Goal: Task Accomplishment & Management: Manage account settings

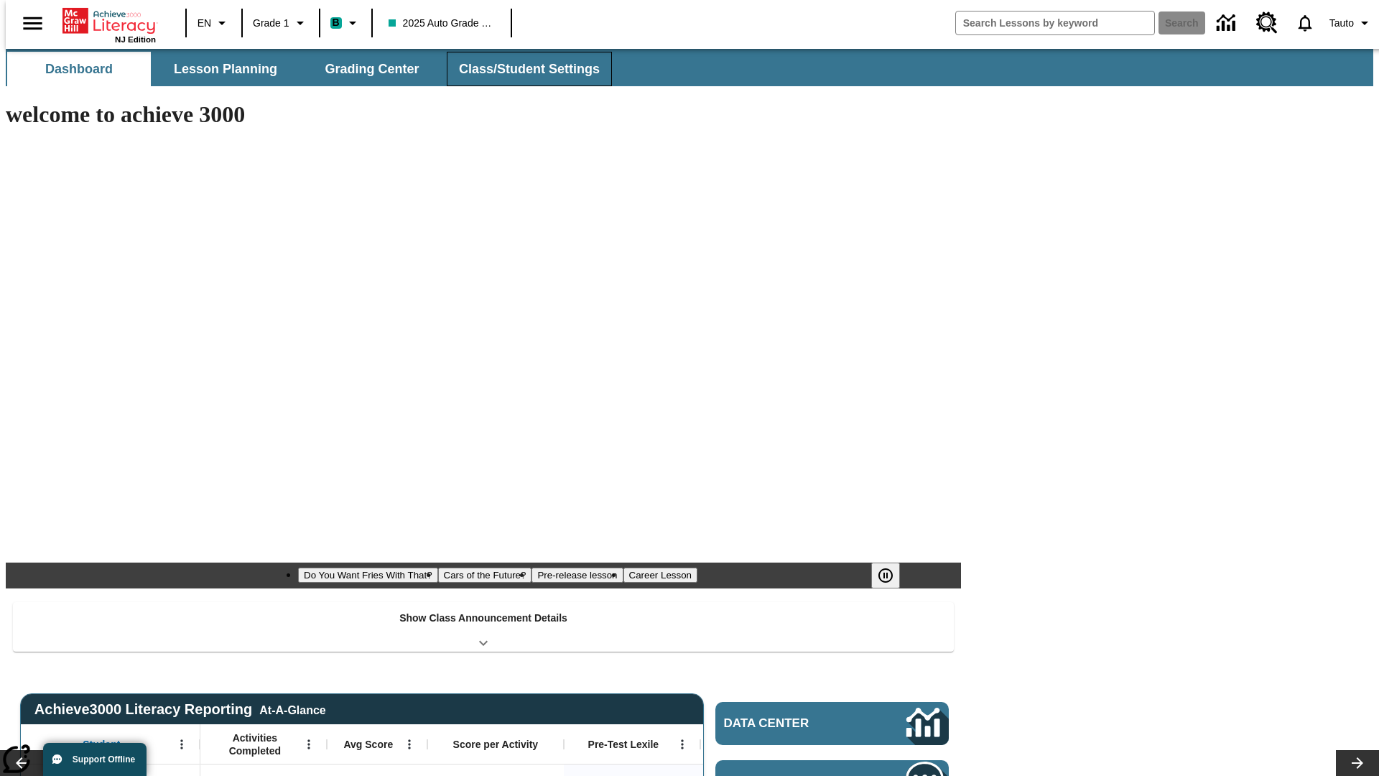
click at [522, 69] on span "Class/Student Settings" at bounding box center [529, 69] width 141 height 17
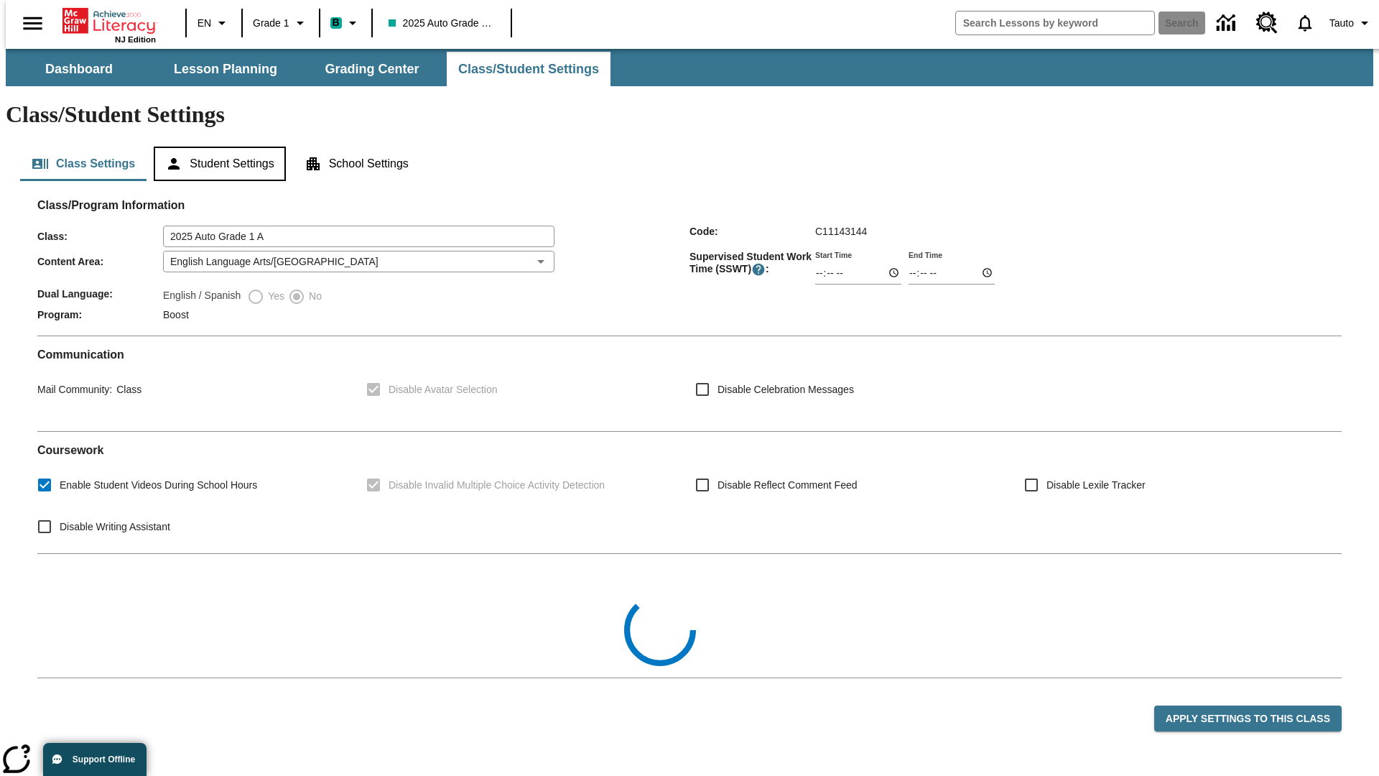
click at [216, 147] on button "Student Settings" at bounding box center [219, 164] width 131 height 34
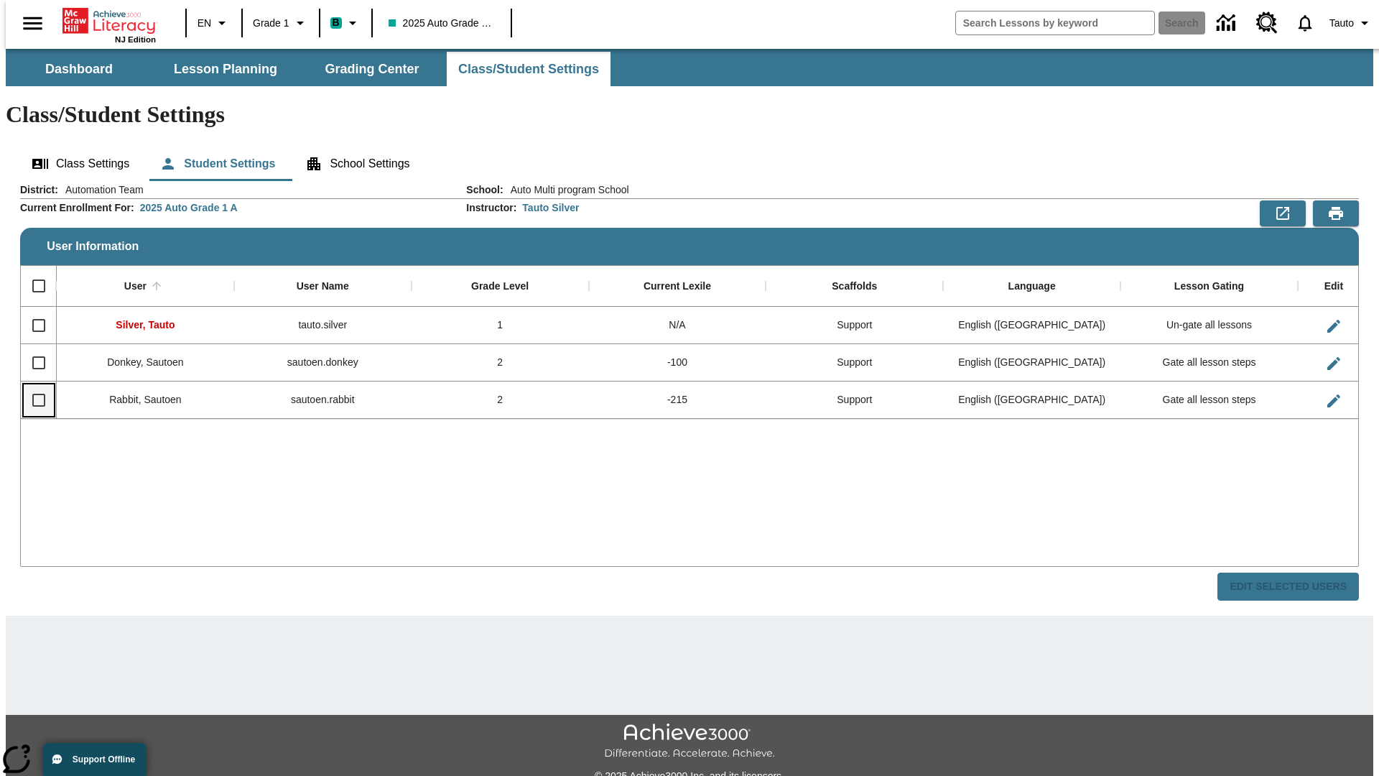
click at [32, 385] on input "Select row" at bounding box center [39, 400] width 30 height 30
checkbox input "true"
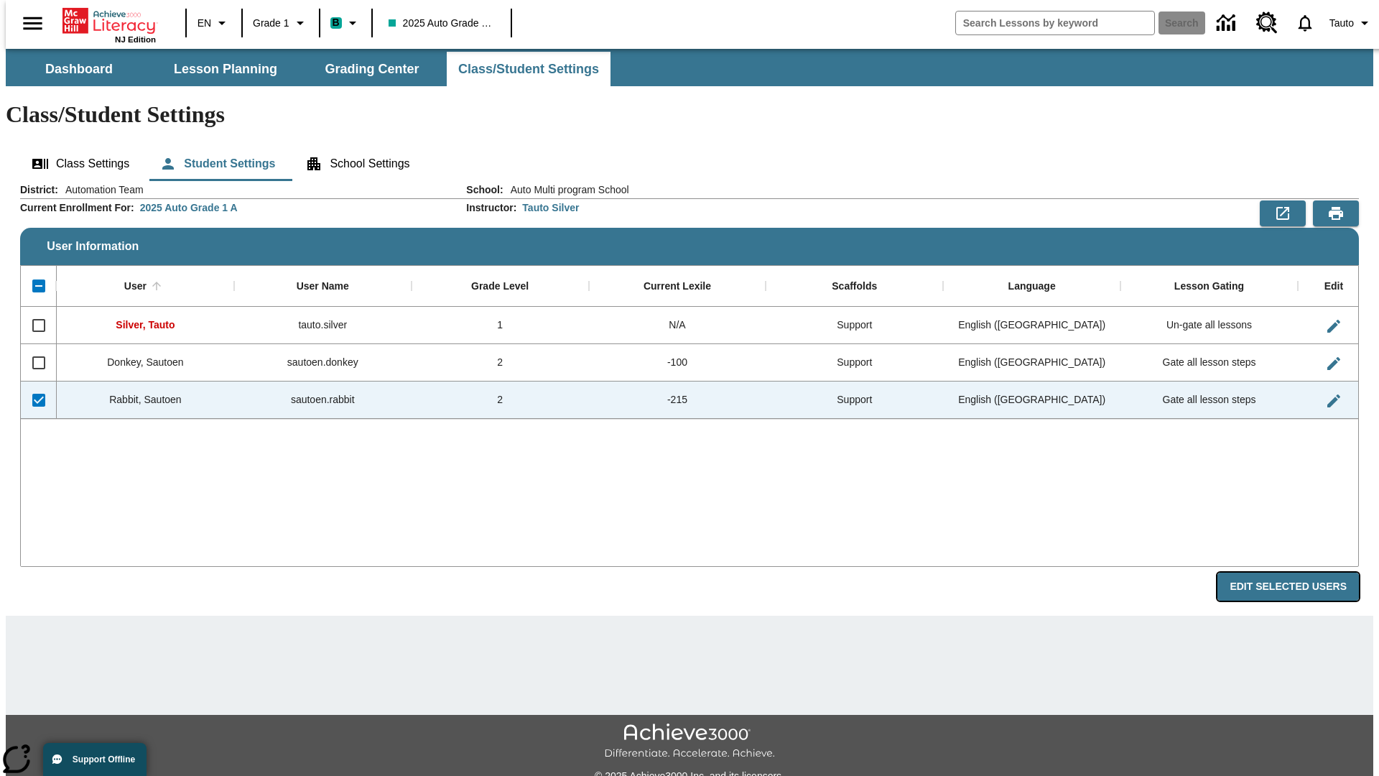
click at [1300, 573] on button "Edit Selected Users" at bounding box center [1289, 587] width 142 height 28
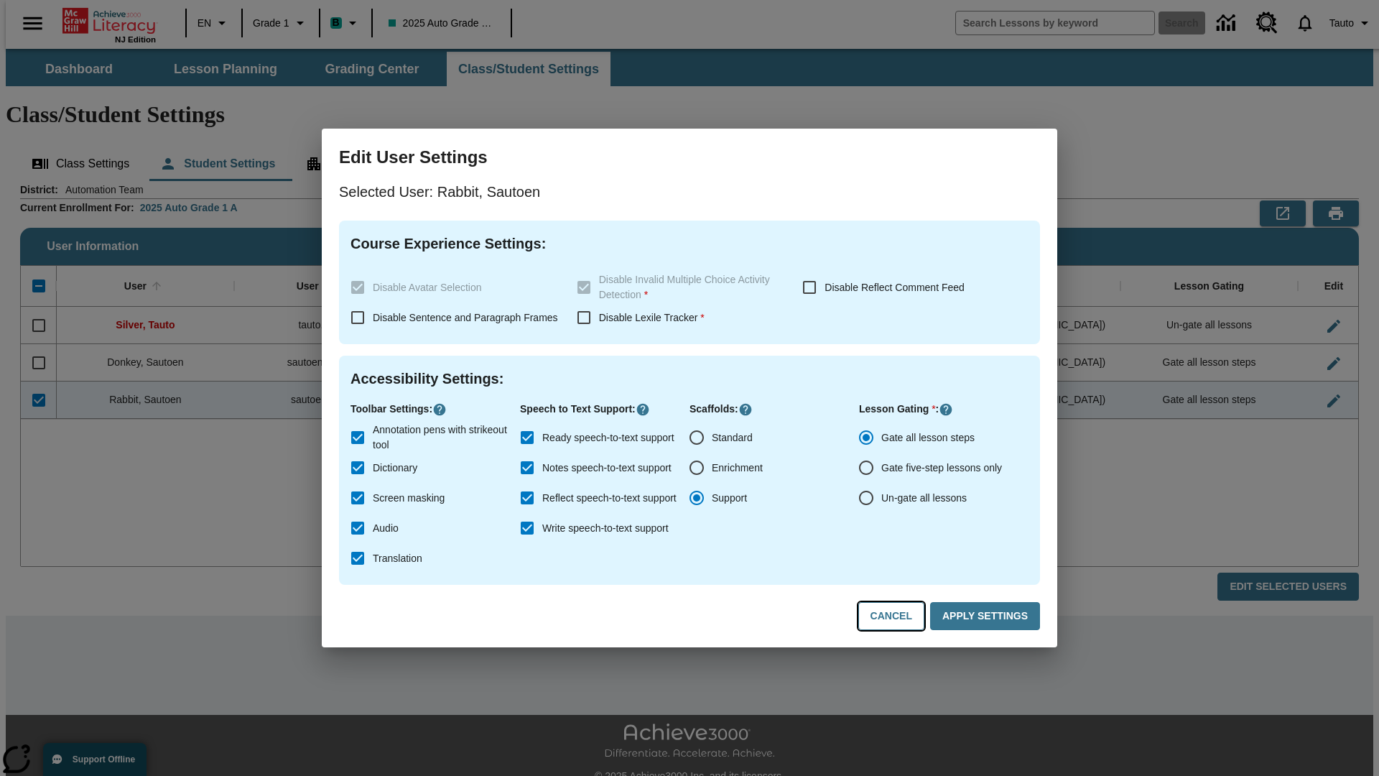
click at [898, 616] on button "Cancel" at bounding box center [891, 616] width 66 height 28
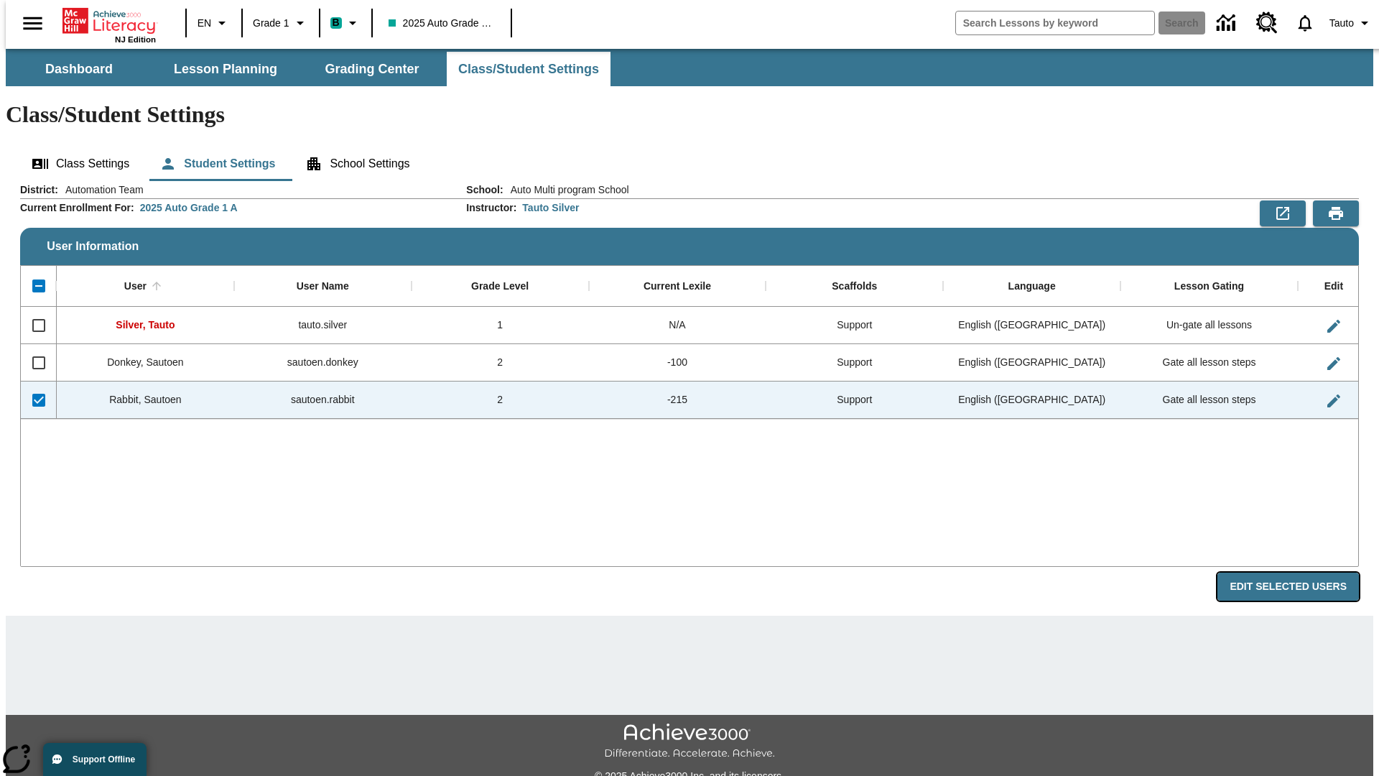
click at [1300, 573] on button "Edit Selected Users" at bounding box center [1289, 587] width 142 height 28
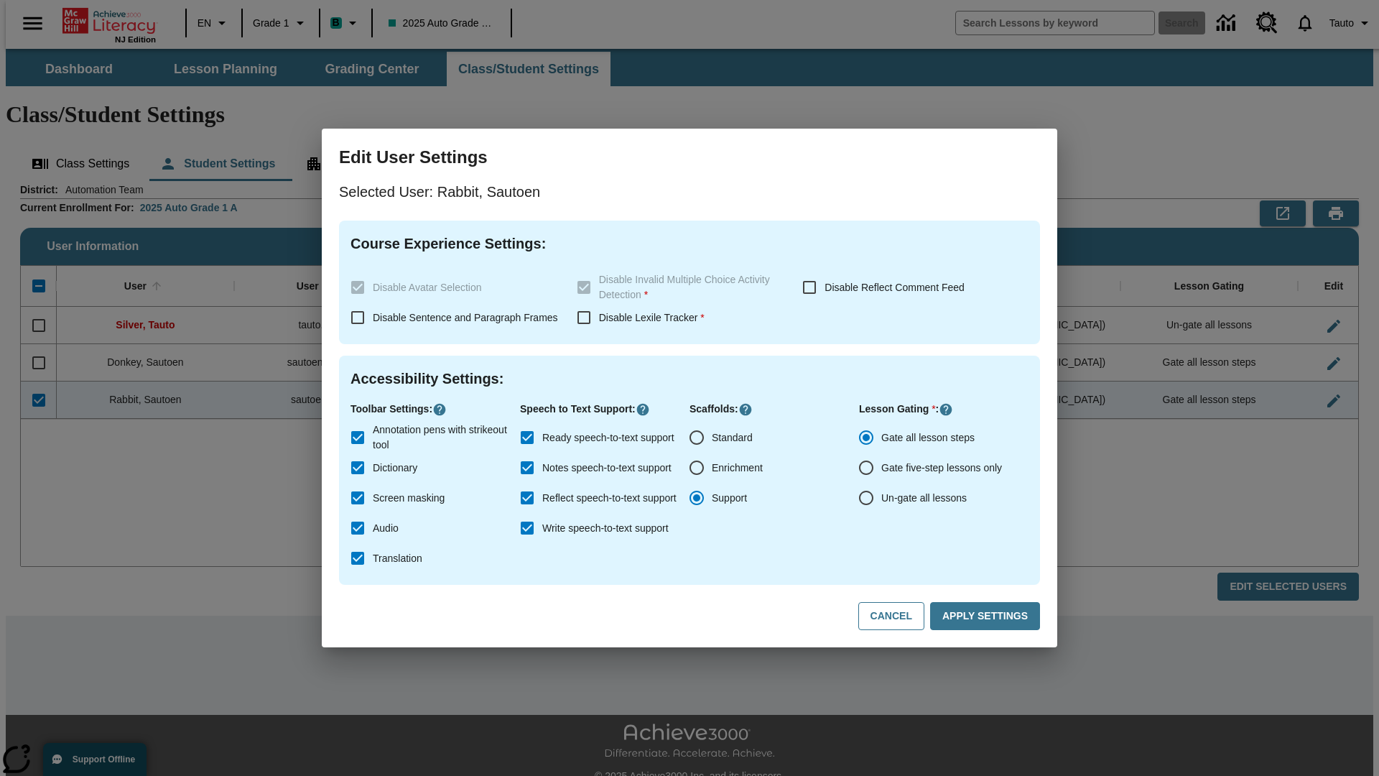
click at [527, 437] on input "Ready speech-to-text support" at bounding box center [527, 437] width 30 height 30
checkbox input "false"
click at [988, 616] on button "Apply Settings" at bounding box center [985, 616] width 110 height 28
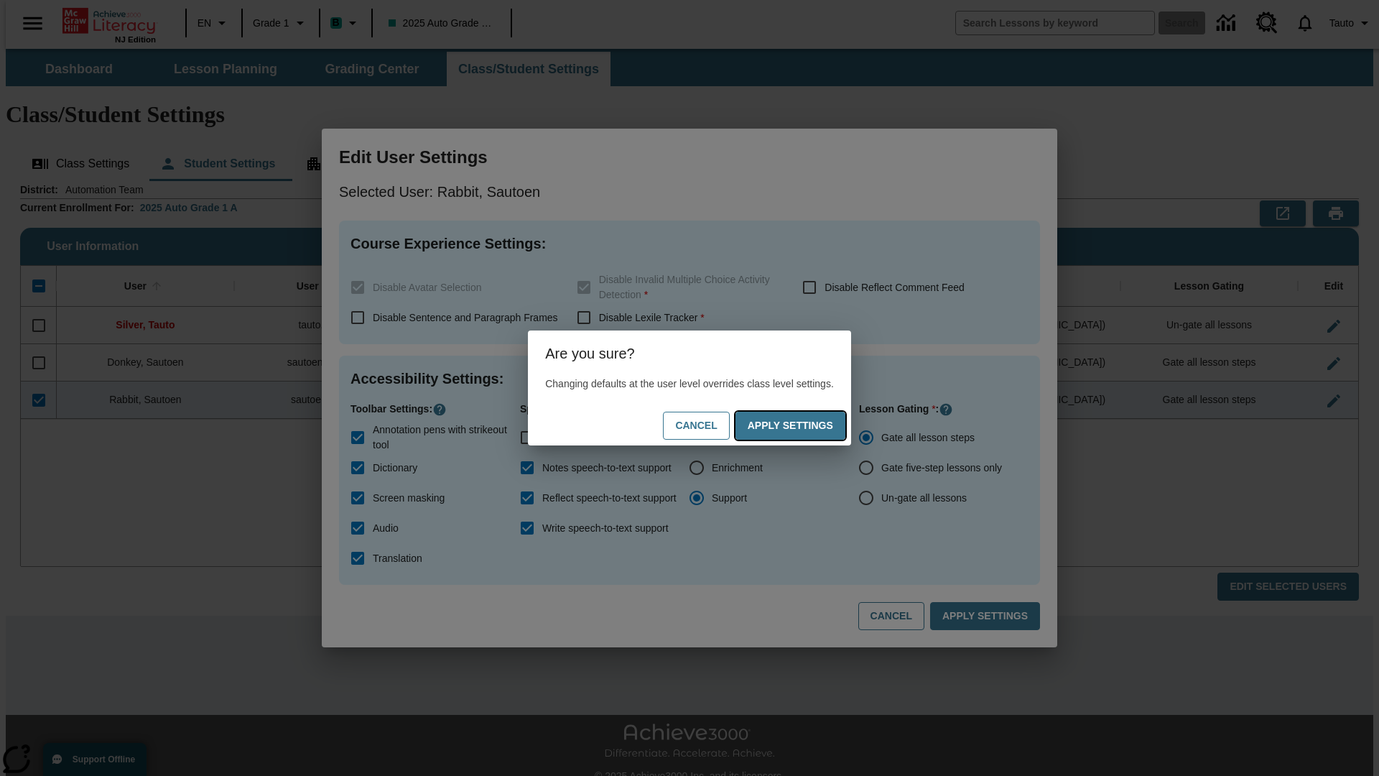
click at [805, 425] on button "Apply Settings" at bounding box center [791, 426] width 110 height 28
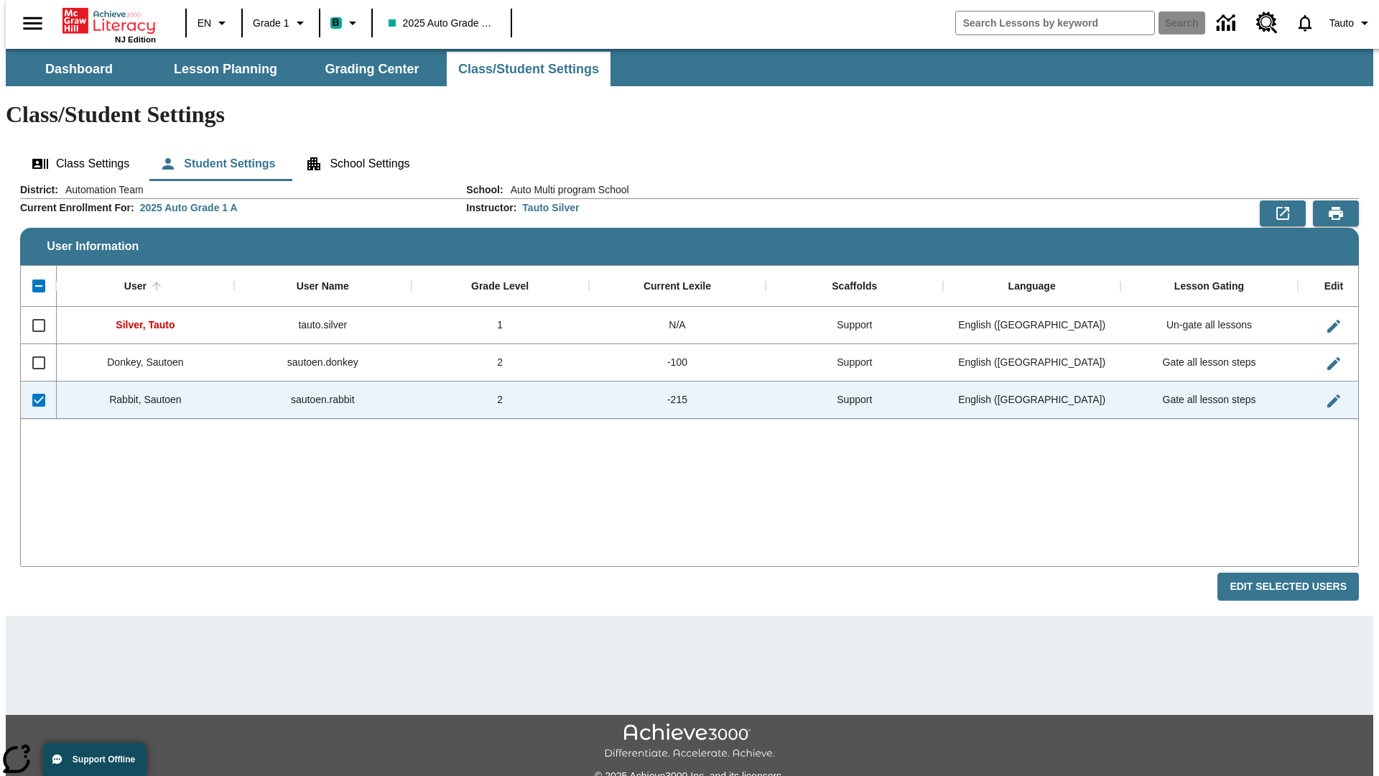
checkbox input "false"
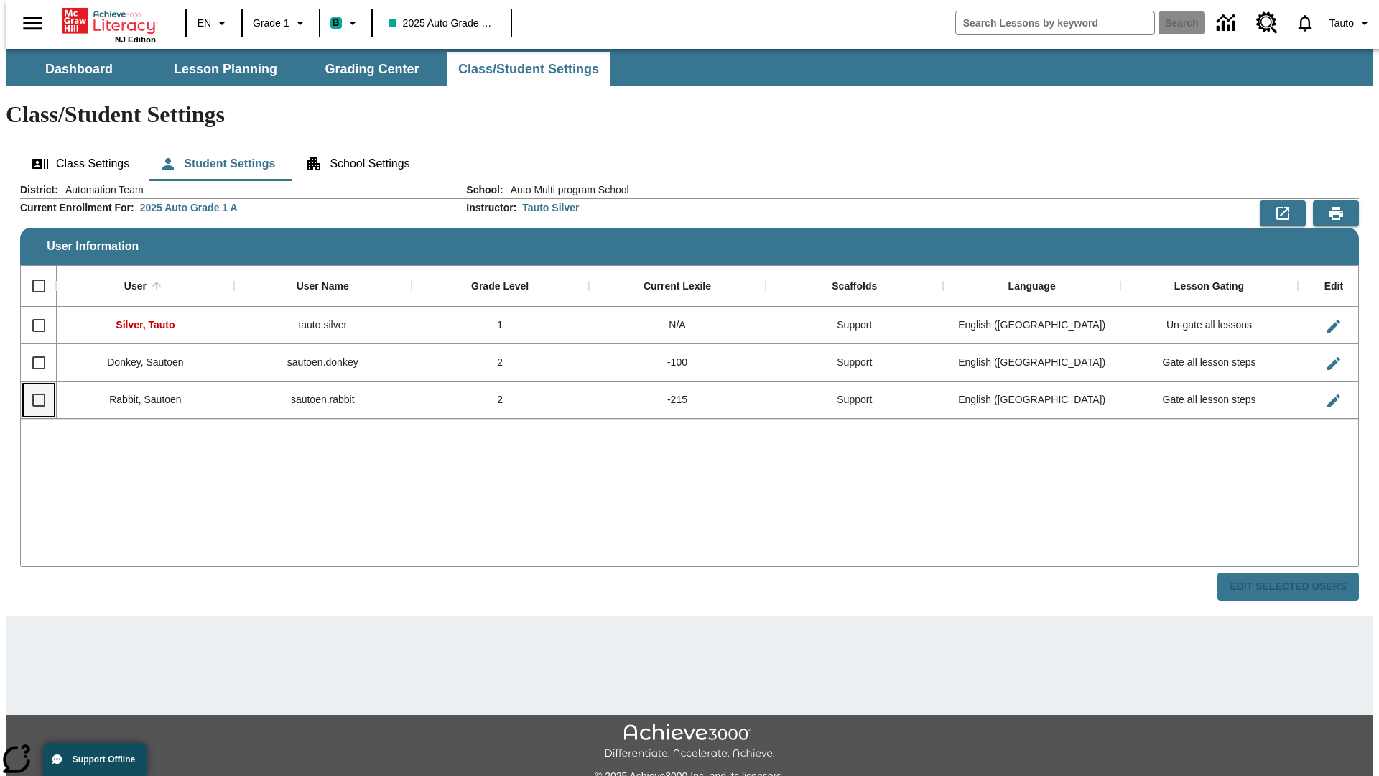
click at [32, 385] on input "Select row" at bounding box center [39, 400] width 30 height 30
checkbox input "true"
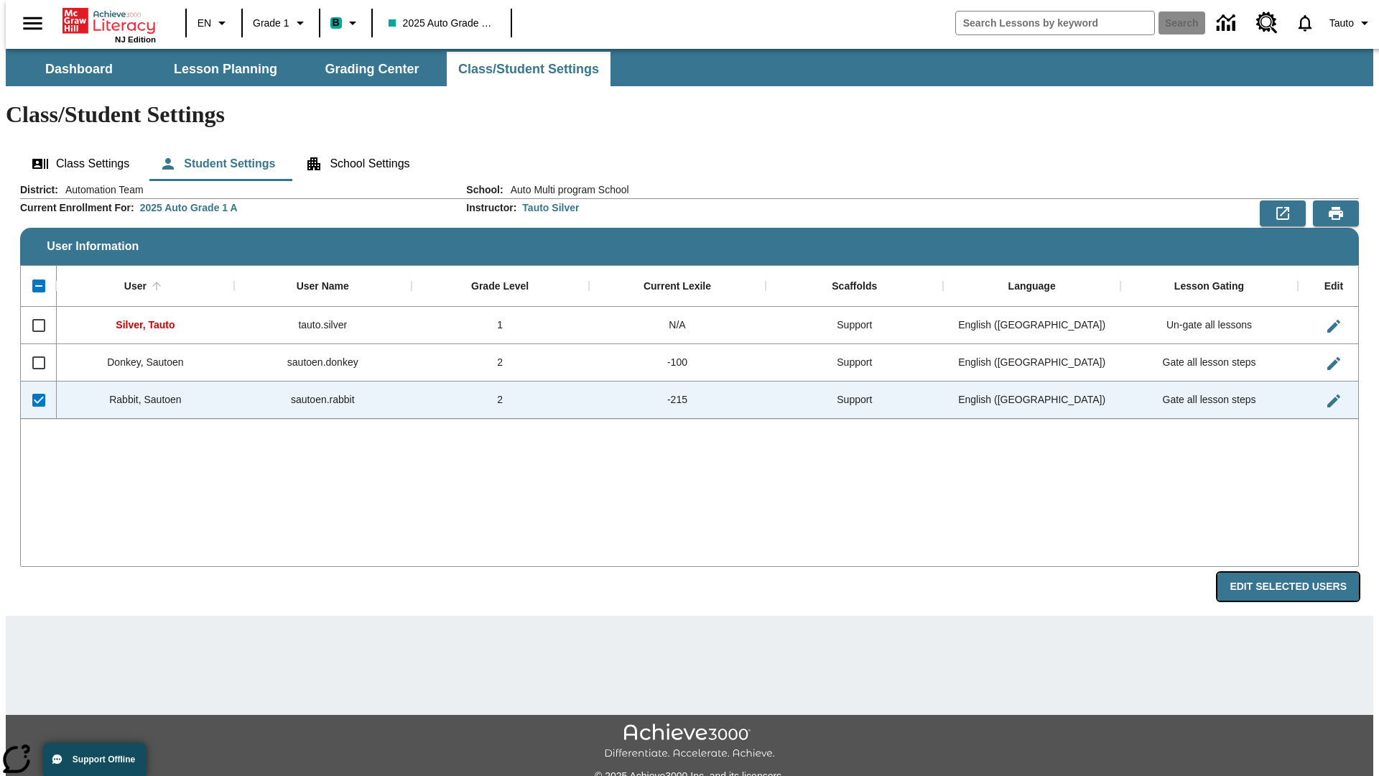
click at [1300, 573] on button "Edit Selected Users" at bounding box center [1289, 587] width 142 height 28
